Goal: Obtain resource: Obtain resource

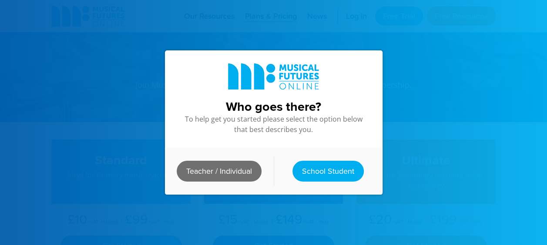
click at [246, 164] on link "Teacher / Individual" at bounding box center [219, 171] width 85 height 21
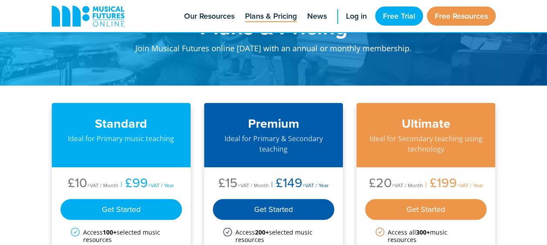
scroll to position [87, 0]
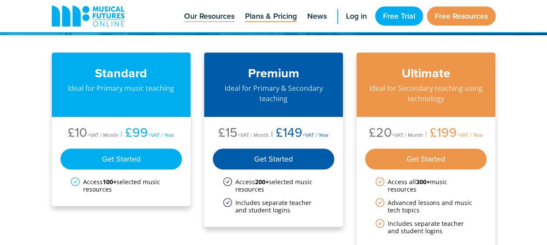
click at [207, 9] on link "Our Resources" at bounding box center [209, 16] width 59 height 32
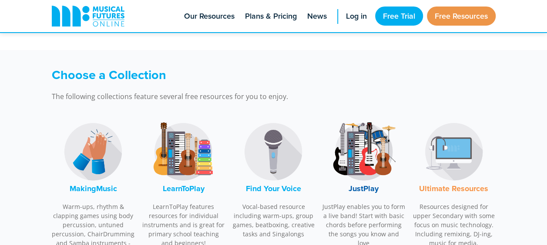
scroll to position [261, 0]
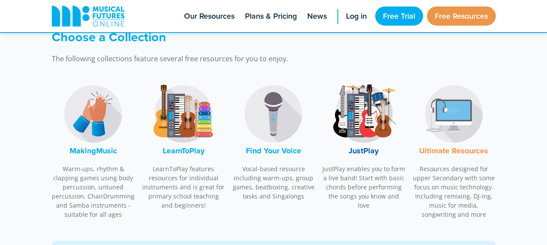
click at [355, 125] on img at bounding box center [363, 113] width 65 height 65
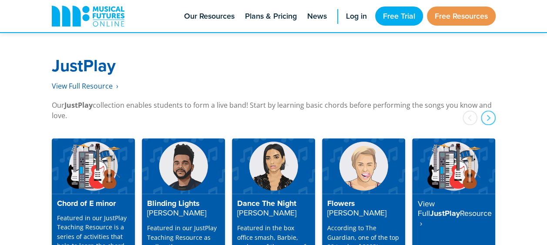
scroll to position [2232, 0]
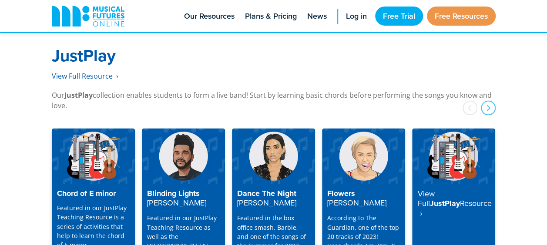
click at [90, 148] on img at bounding box center [93, 155] width 83 height 55
click at [92, 191] on div "Chord of E minor Featured in our JustPlay Teaching Resource is a series of acti…" at bounding box center [93, 229] width 83 height 90
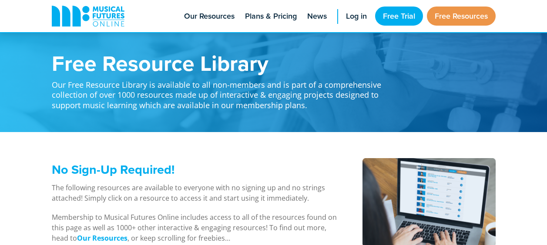
scroll to position [2329, 0]
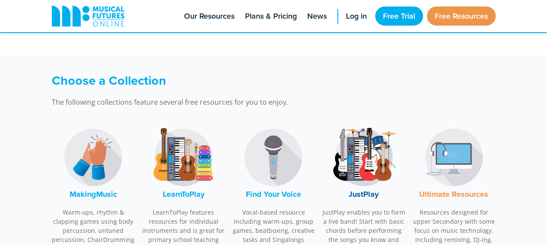
click at [108, 170] on img at bounding box center [92, 157] width 65 height 65
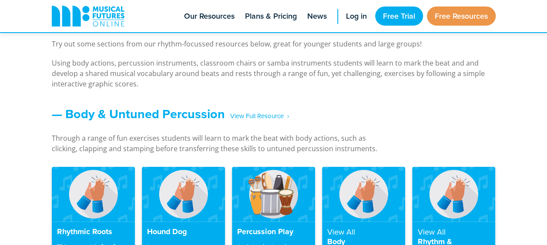
scroll to position [730, 0]
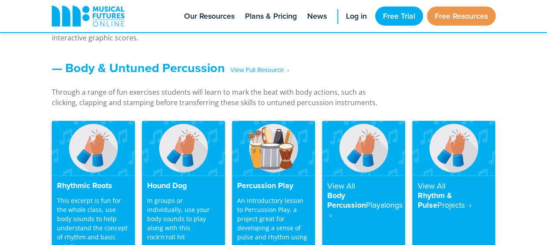
click at [108, 169] on img at bounding box center [93, 147] width 83 height 55
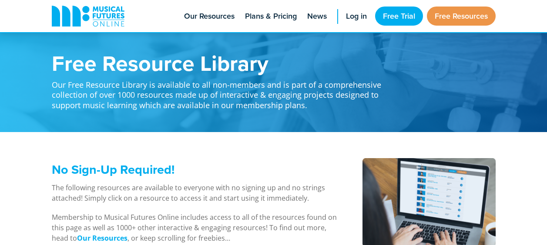
scroll to position [730, 0]
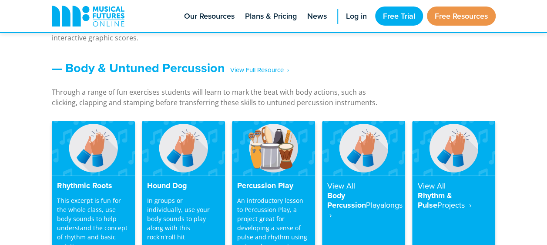
click at [272, 140] on img at bounding box center [273, 147] width 83 height 55
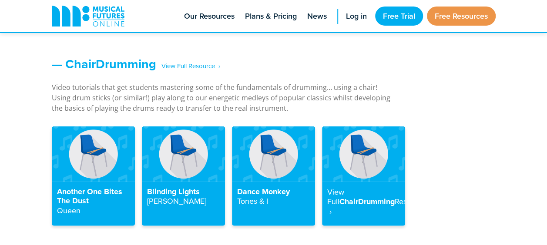
scroll to position [990, 0]
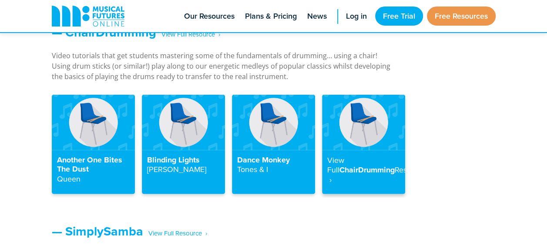
click at [371, 118] on img at bounding box center [363, 122] width 83 height 55
